Goal: Check status: Check status

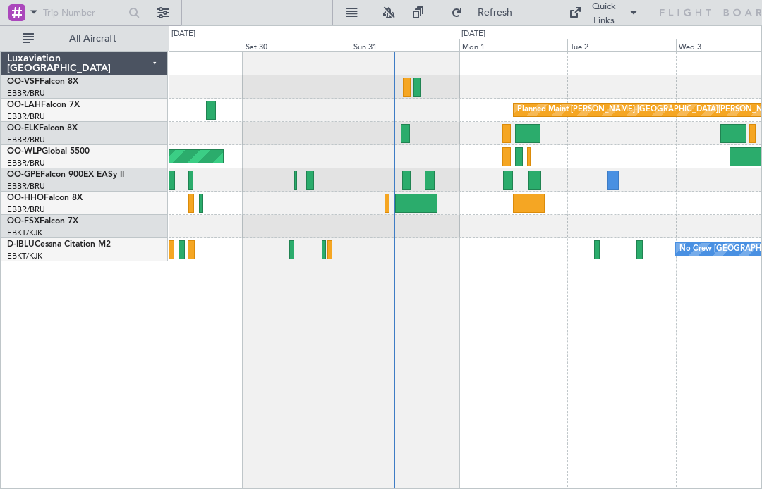
click at [410, 183] on div at bounding box center [406, 180] width 8 height 19
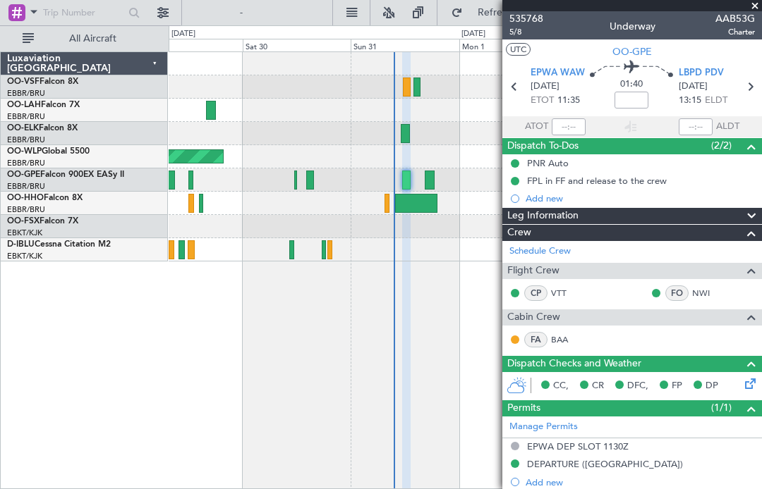
click at [521, 54] on button "UTC" at bounding box center [518, 49] width 25 height 13
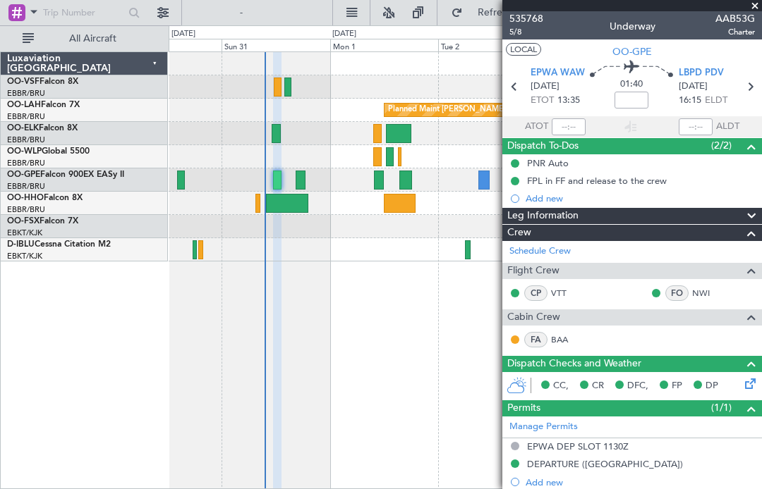
click at [379, 187] on div at bounding box center [379, 180] width 10 height 19
click at [405, 181] on div at bounding box center [405, 180] width 13 height 19
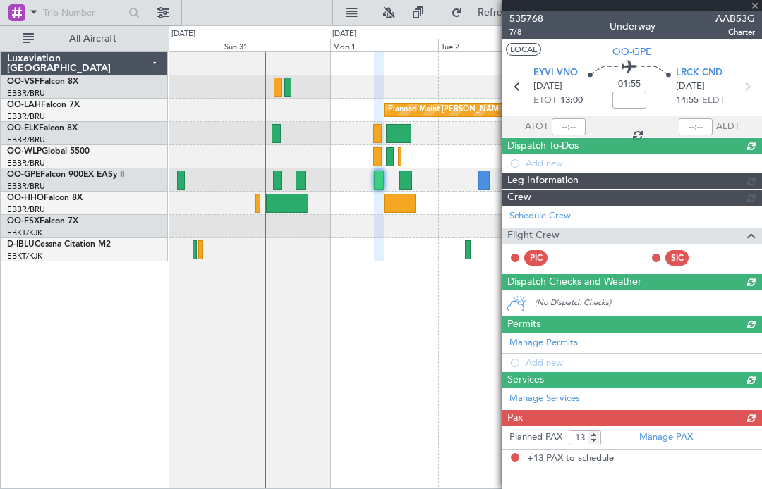
type input "+00:15"
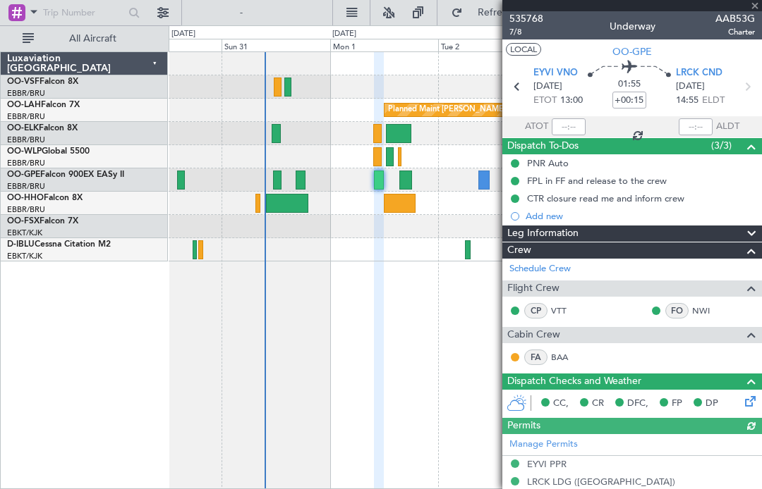
click at [408, 186] on div at bounding box center [405, 180] width 13 height 19
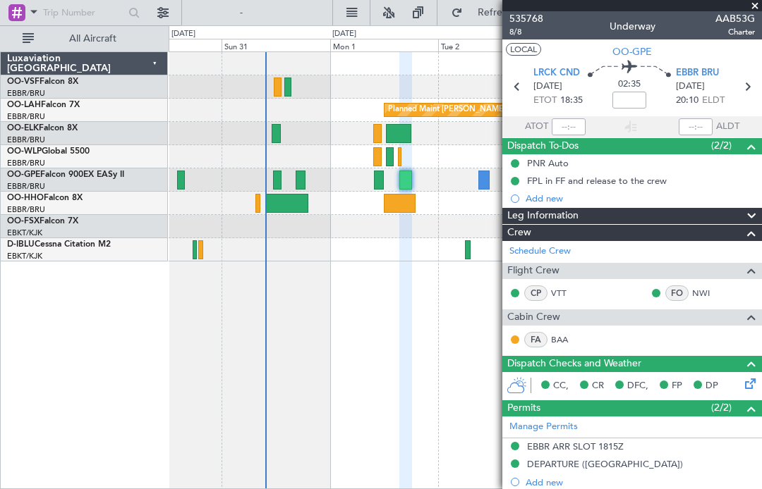
click at [759, 19] on div "535768 8/8 Underway AAB53G Charter" at bounding box center [631, 25] width 259 height 28
click at [756, 5] on span at bounding box center [754, 6] width 14 height 13
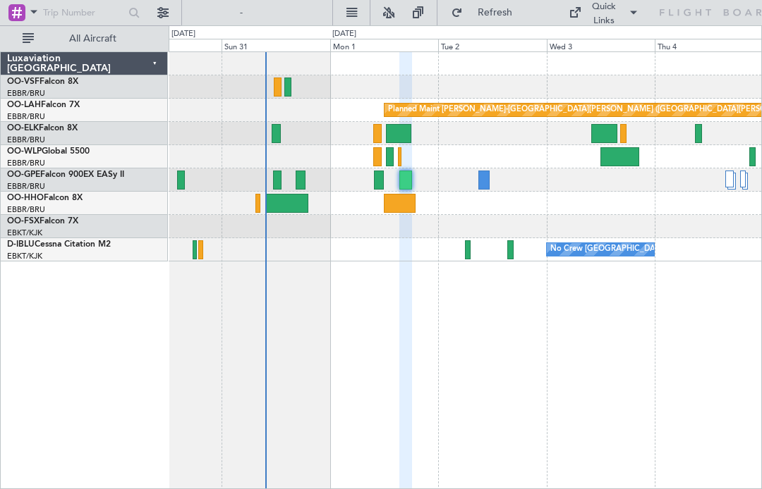
type input "0"
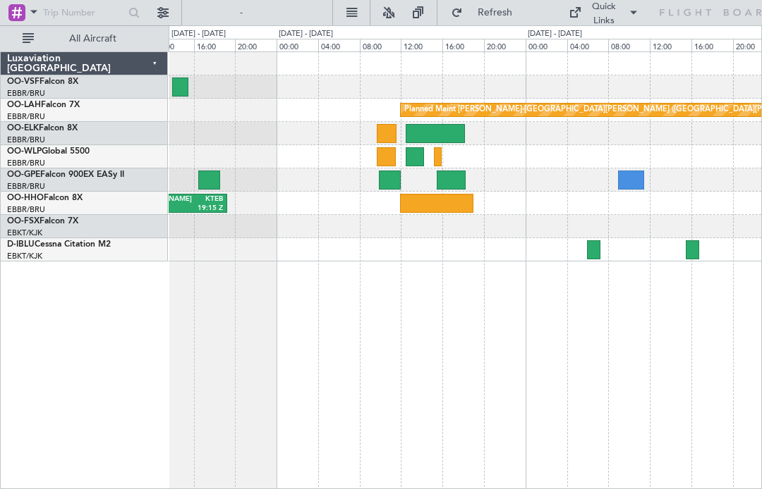
click at [418, 163] on div at bounding box center [414, 156] width 18 height 19
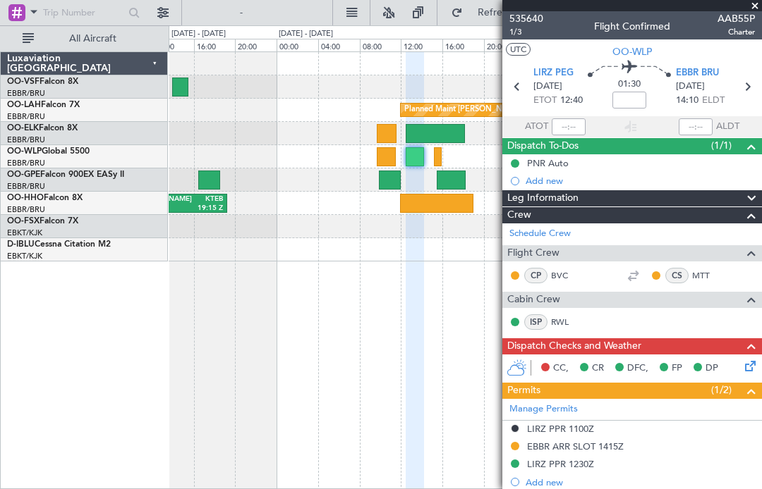
click at [516, 54] on button "UTC" at bounding box center [518, 49] width 25 height 13
click at [381, 157] on div at bounding box center [386, 156] width 18 height 19
click at [382, 163] on div at bounding box center [386, 156] width 18 height 19
click at [386, 164] on div at bounding box center [386, 156] width 18 height 19
type input "0"
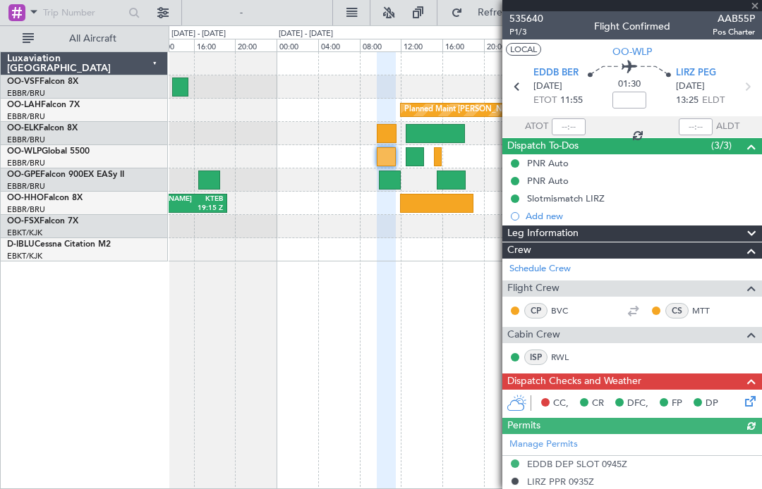
click at [510, 48] on button "LOCAL" at bounding box center [523, 49] width 35 height 13
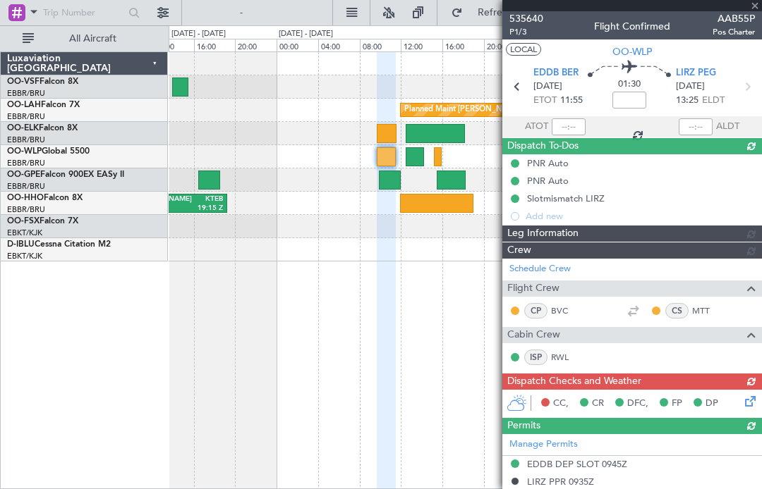
click at [759, 9] on div at bounding box center [631, 5] width 259 height 11
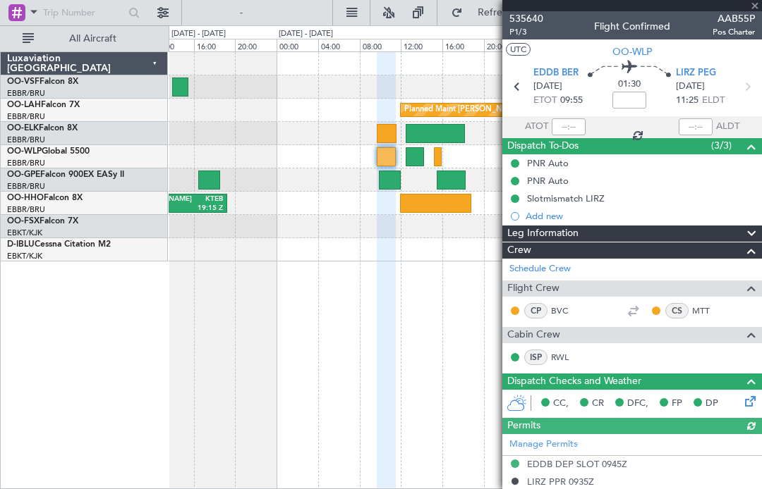
click at [755, 13] on div "535640 P1/3 Flight Confirmed AAB55P Pos Charter" at bounding box center [631, 25] width 259 height 28
click at [759, 11] on span at bounding box center [754, 6] width 14 height 13
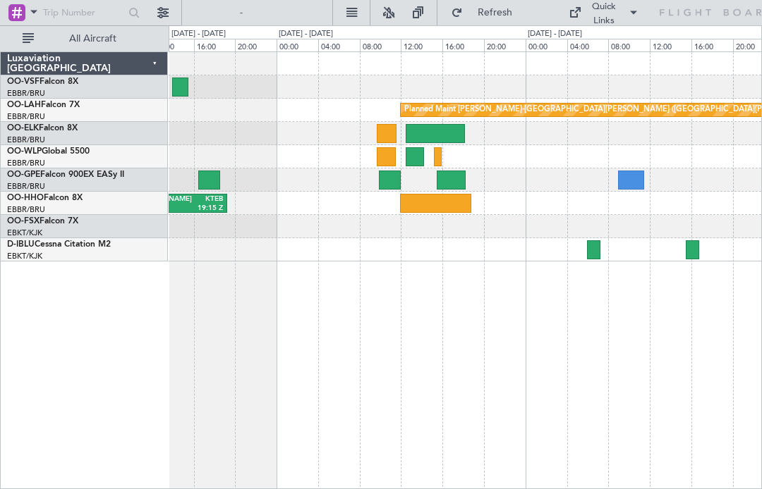
click at [389, 185] on div at bounding box center [390, 180] width 22 height 19
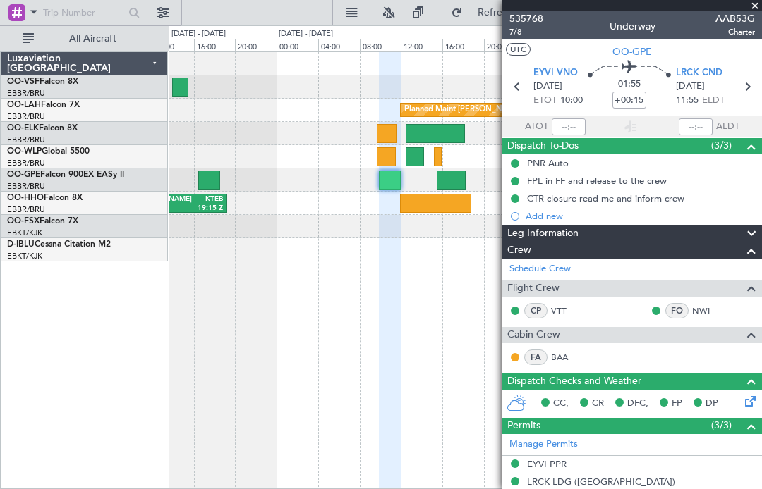
click at [451, 188] on div at bounding box center [450, 180] width 29 height 19
click at [450, 182] on div at bounding box center [450, 180] width 29 height 19
click at [450, 174] on div at bounding box center [450, 180] width 29 height 19
click at [452, 184] on div at bounding box center [450, 180] width 29 height 19
click at [753, 1] on div at bounding box center [631, 5] width 259 height 11
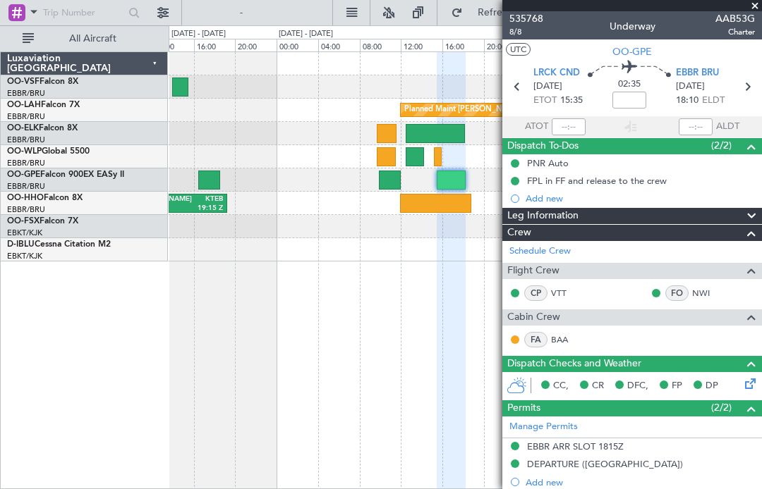
click at [520, 51] on button "UTC" at bounding box center [518, 49] width 25 height 13
click at [755, 10] on span at bounding box center [754, 6] width 14 height 13
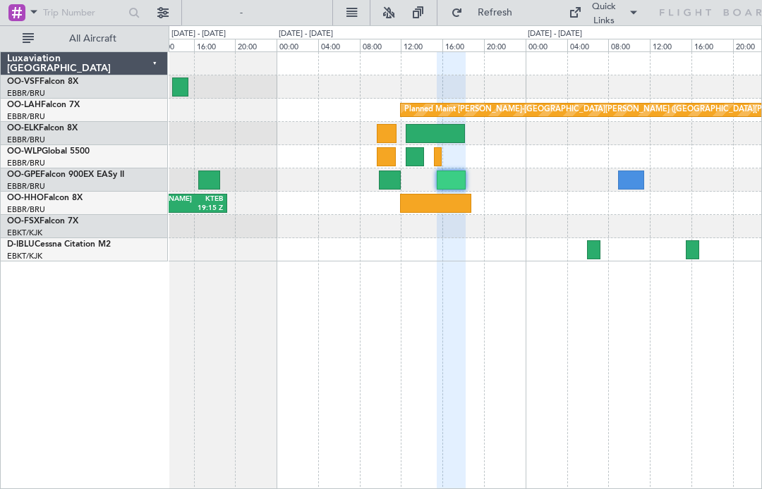
type input "0"
